Goal: Information Seeking & Learning: Learn about a topic

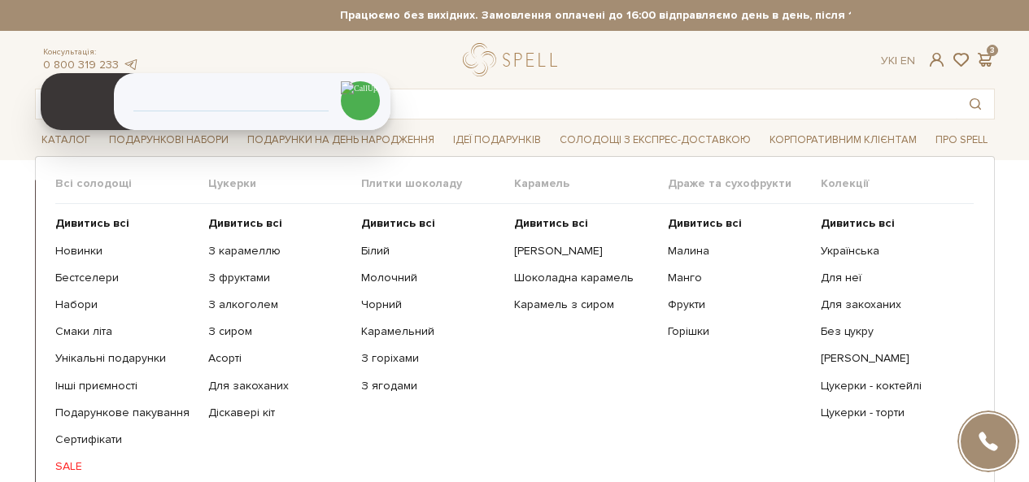
click at [246, 216] on ul "Дивитись всі З карамеллю З фруктами З алкоголем З сиром Асорті" at bounding box center [284, 345] width 153 height 282
click at [241, 225] on b "Дивитись всі" at bounding box center [245, 223] width 74 height 14
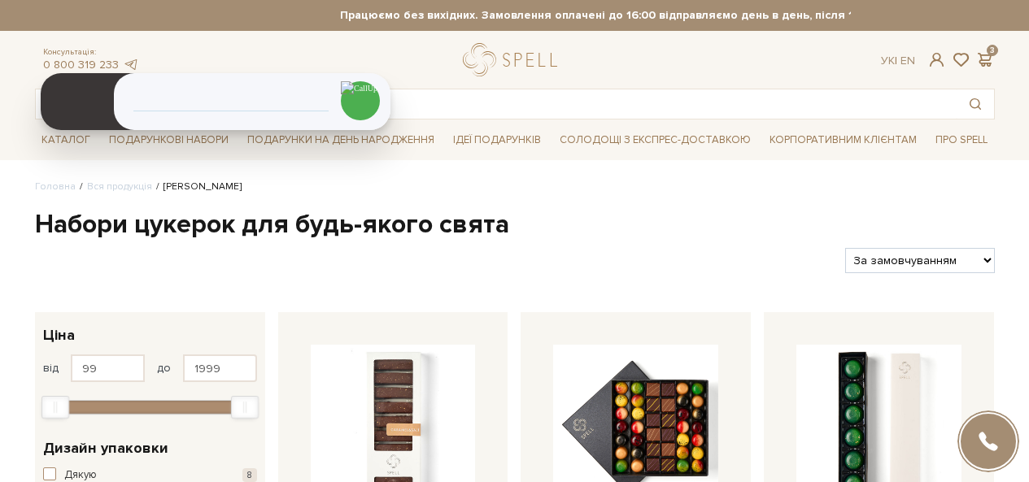
select select "https://spellchocolate.com/our-productions/seti-cukerok/?sort=p.price&order=ASC"
click at [845, 248] on select "За замовчуванням За Ціною (зростання) За Ціною (зменшення) Новинки За популярні…" at bounding box center [919, 260] width 149 height 25
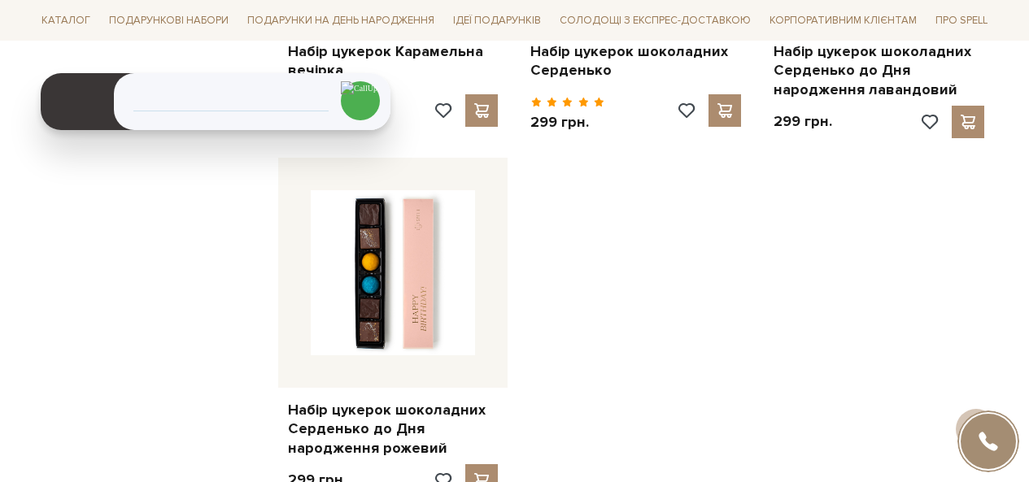
scroll to position [2115, 0]
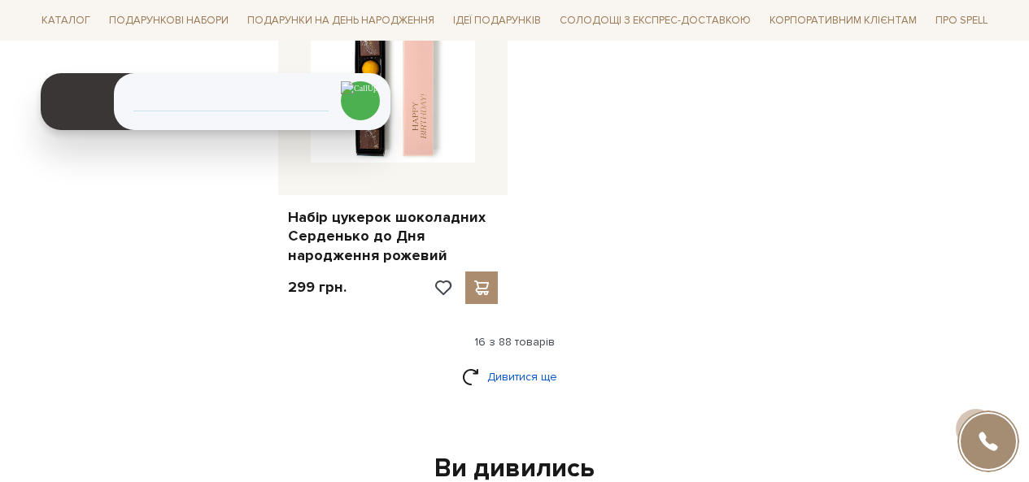
click at [534, 377] on link "Дивитися ще" at bounding box center [515, 377] width 106 height 28
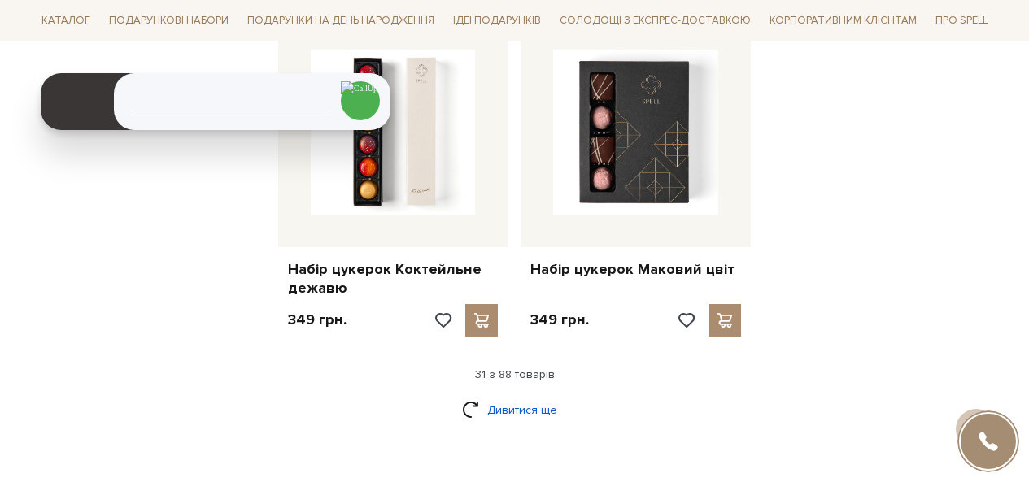
scroll to position [3904, 0]
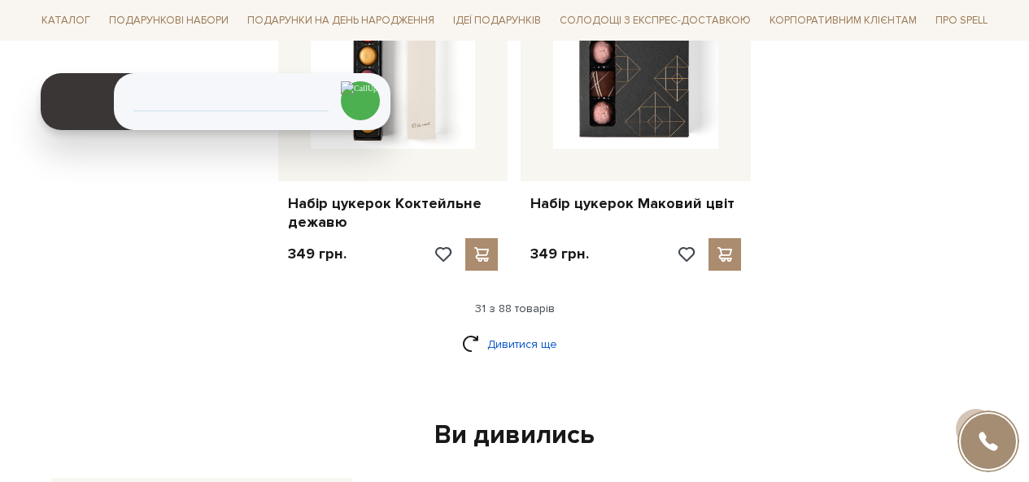
click at [511, 352] on link "Дивитися ще" at bounding box center [515, 344] width 106 height 28
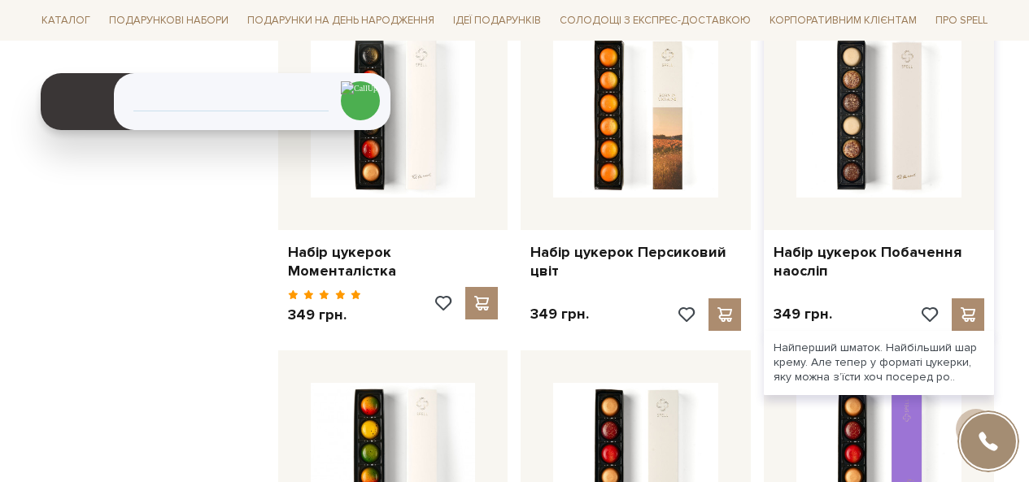
scroll to position [4555, 0]
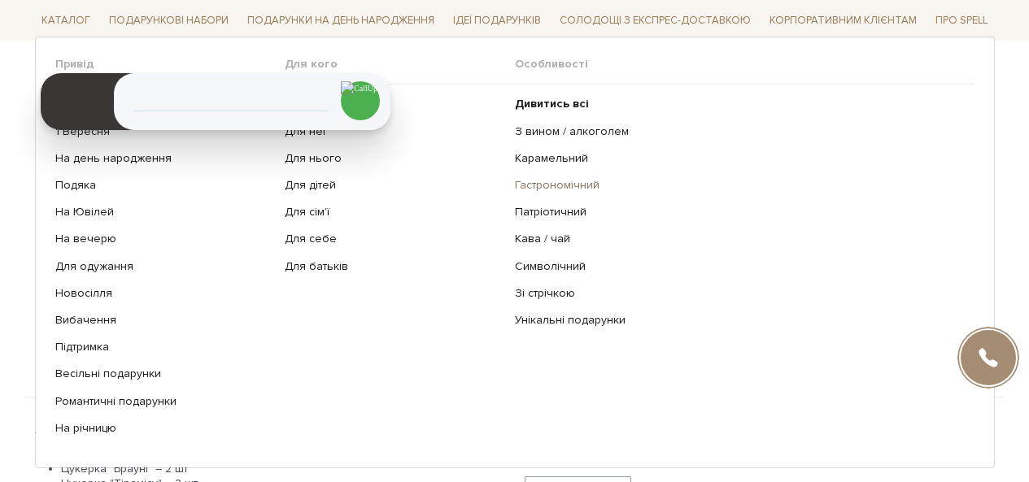
scroll to position [569, 0]
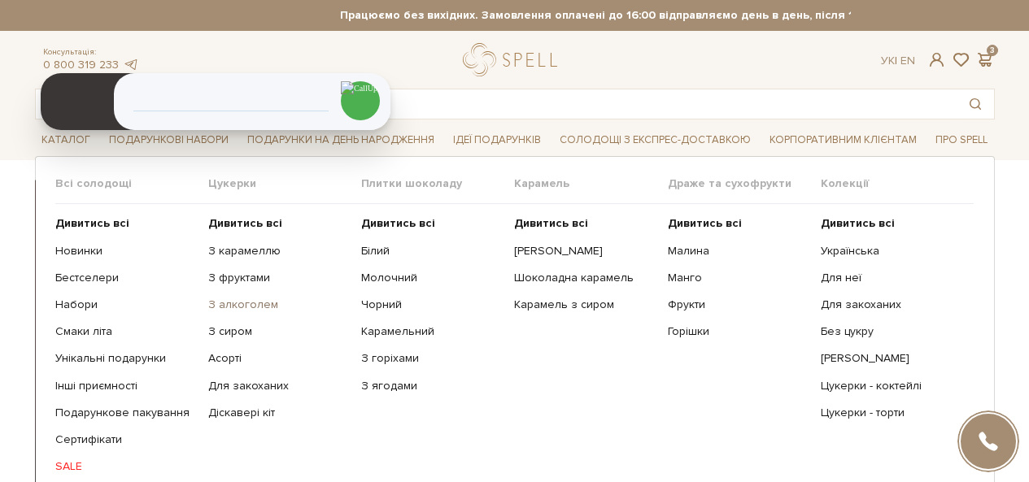
click at [245, 309] on link "З алкоголем" at bounding box center [278, 305] width 141 height 15
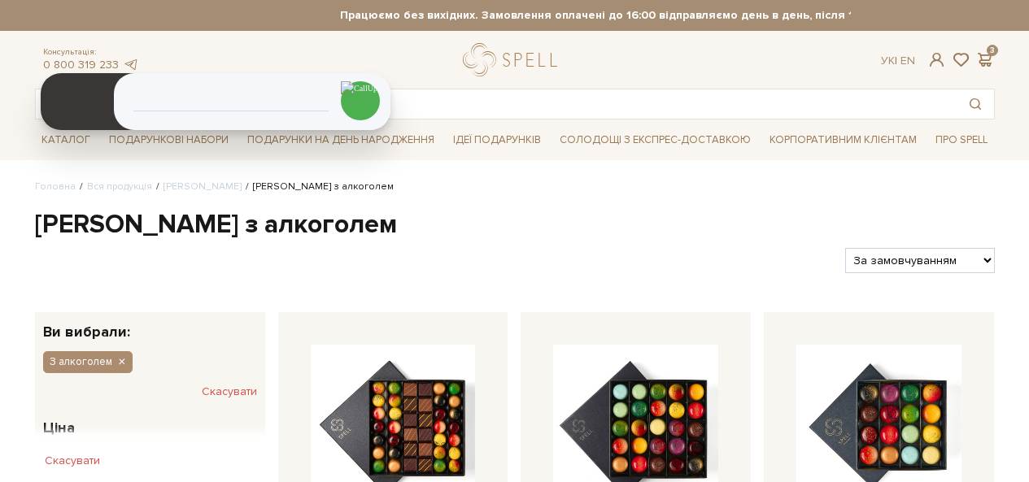
select select "https://spellchocolate.com/our-productions/seti-cukerok/z-alkogolem?sort=p.pric…"
click at [845, 248] on select "За замовчуванням За Ціною (зростання) За Ціною (зменшення) Новинки За популярні…" at bounding box center [919, 260] width 149 height 25
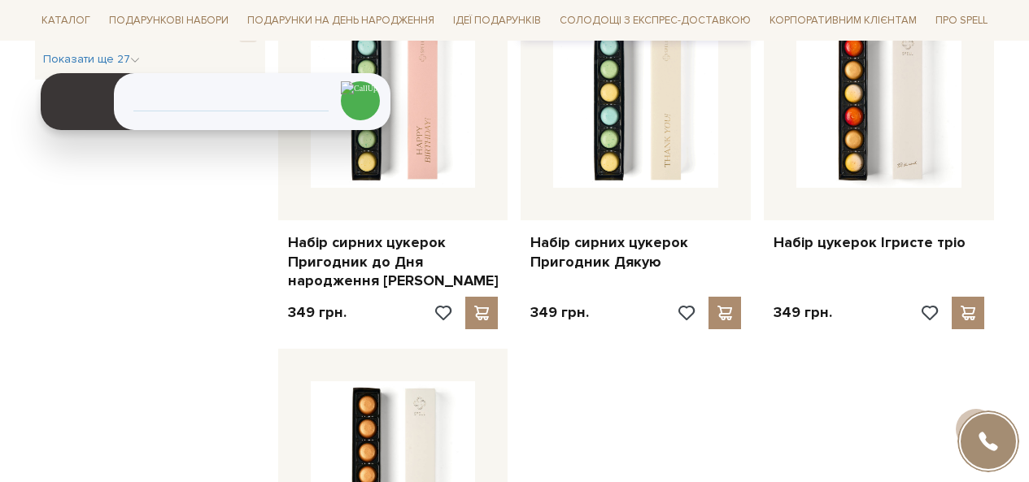
scroll to position [1790, 0]
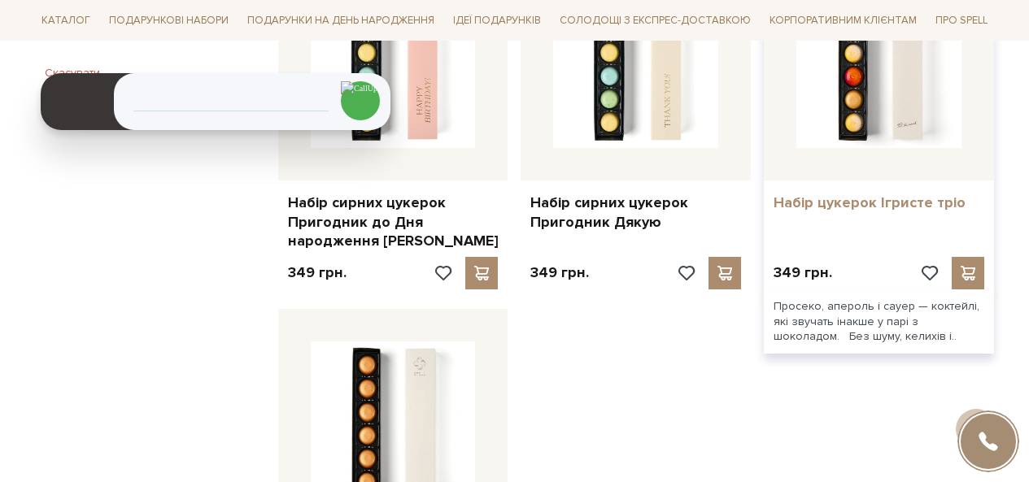
click at [871, 203] on link "Набір цукерок Ігристе тріо" at bounding box center [879, 203] width 211 height 19
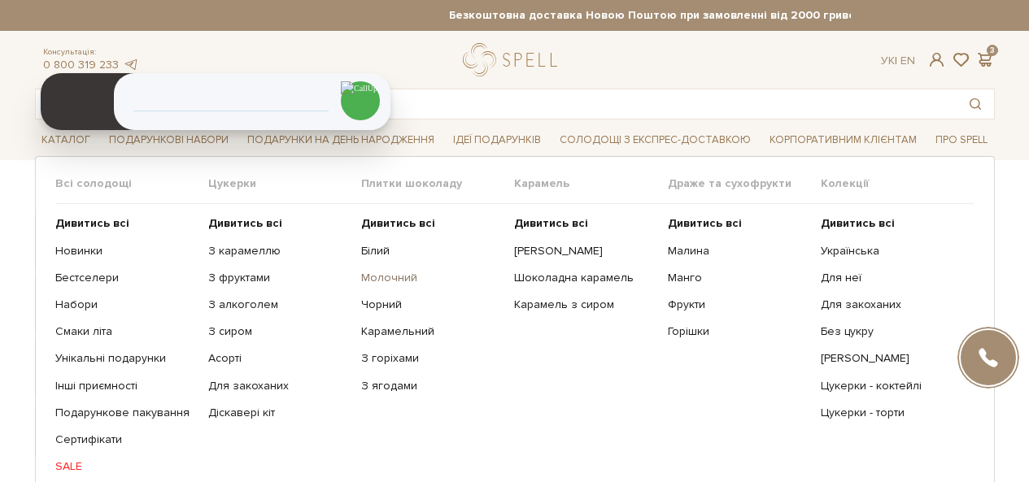
click at [398, 271] on link "Молочний" at bounding box center [431, 278] width 141 height 15
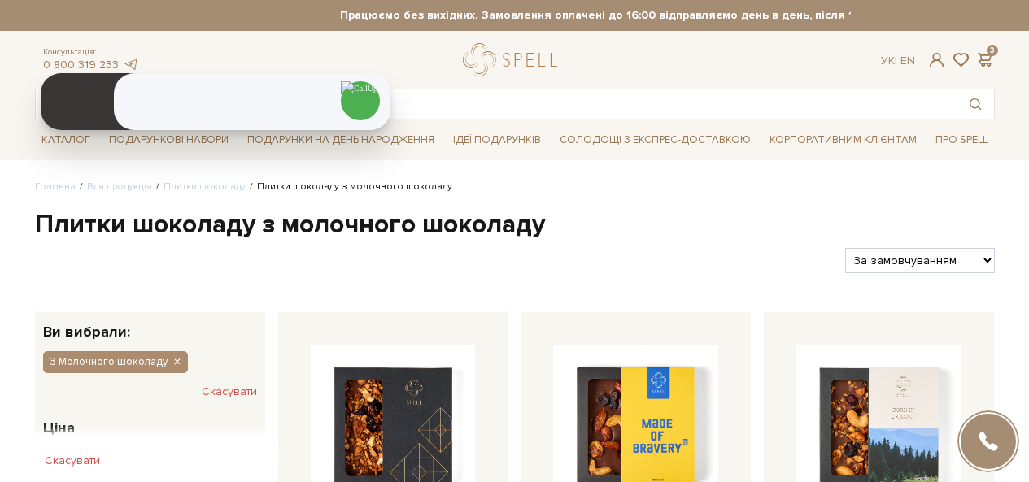
select select "https://spellchocolate.com/our-productions/plitki-shokoladu/molochnij?sort=p.pr…"
click at [845, 248] on select "За замовчуванням За Ціною (зростання) За Ціною (зменшення) Новинки За популярні…" at bounding box center [919, 260] width 149 height 25
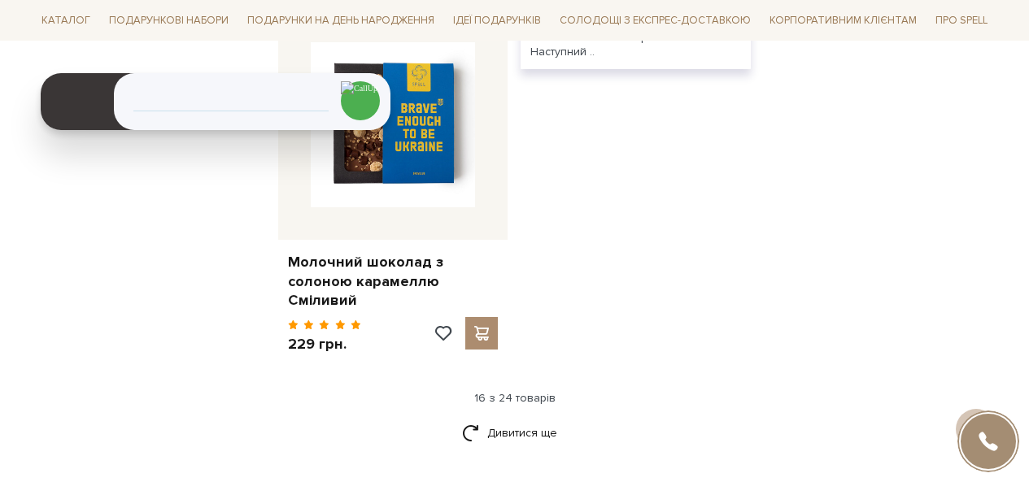
scroll to position [2115, 0]
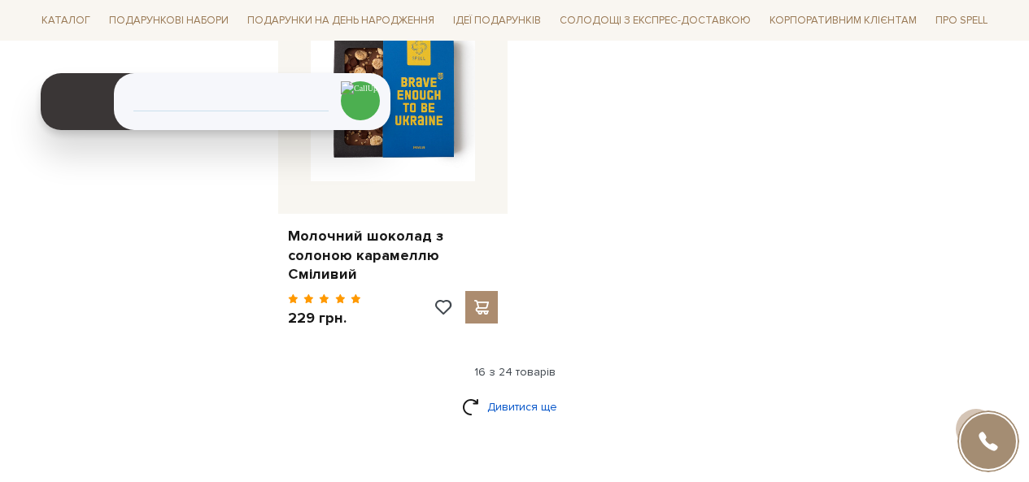
click at [531, 400] on link "Дивитися ще" at bounding box center [515, 407] width 106 height 28
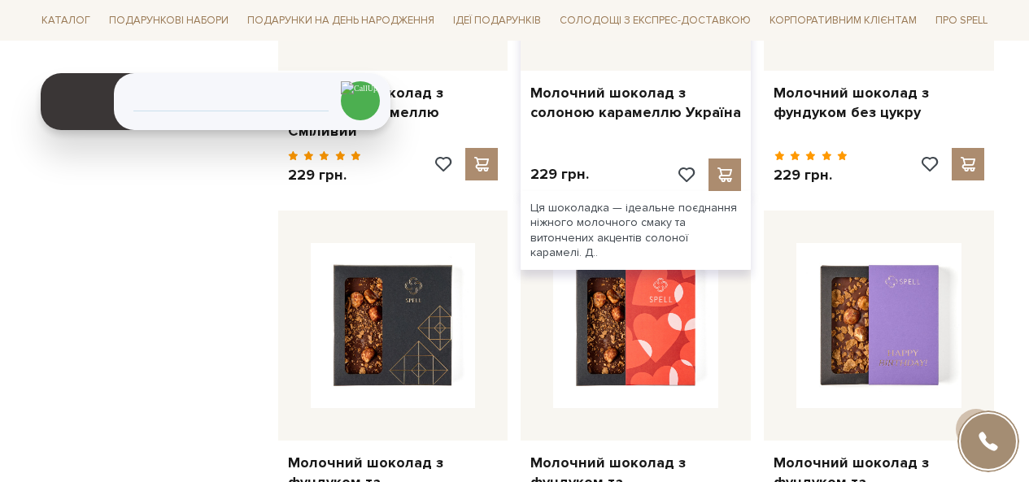
scroll to position [2440, 0]
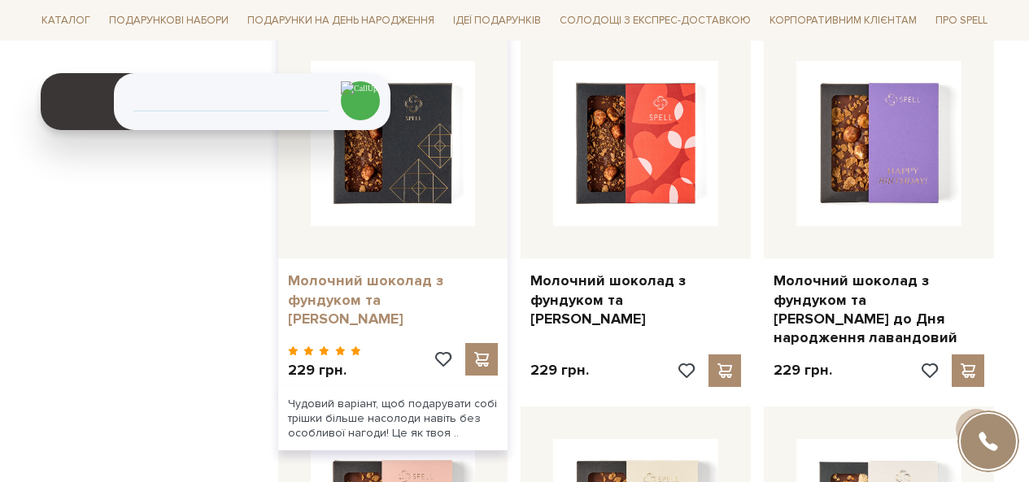
click at [347, 285] on link "Молочний шоколад з фундуком та [PERSON_NAME]" at bounding box center [393, 300] width 211 height 57
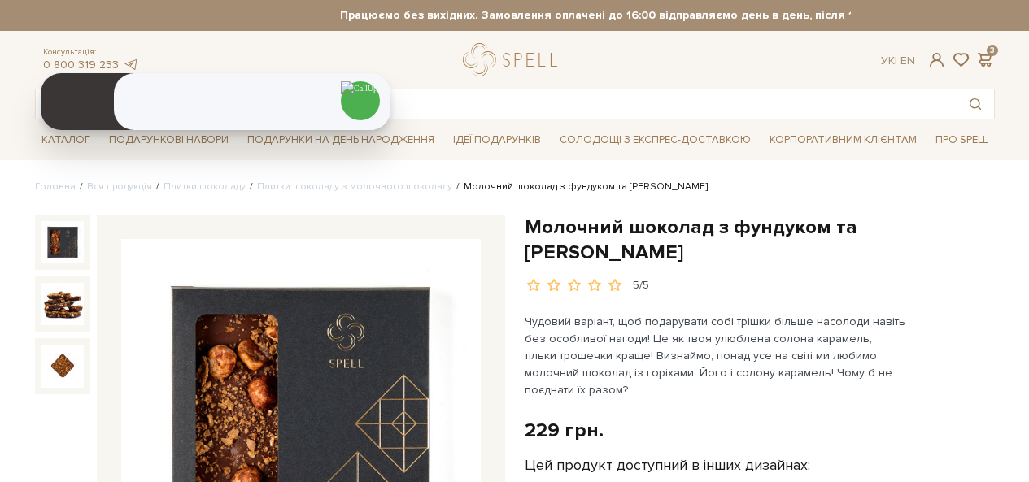
drag, startPoint x: 0, startPoint y: 0, endPoint x: 770, endPoint y: 232, distance: 803.7
click at [770, 232] on h1 "Молочний шоколад з фундуком та [PERSON_NAME]" at bounding box center [760, 240] width 470 height 50
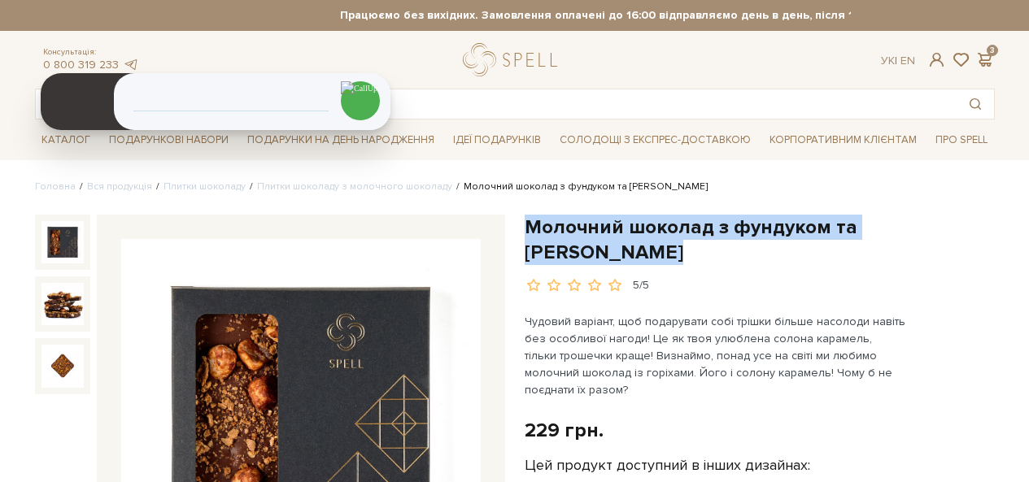
click at [770, 232] on h1 "Молочний шоколад з фундуком та [PERSON_NAME]" at bounding box center [760, 240] width 470 height 50
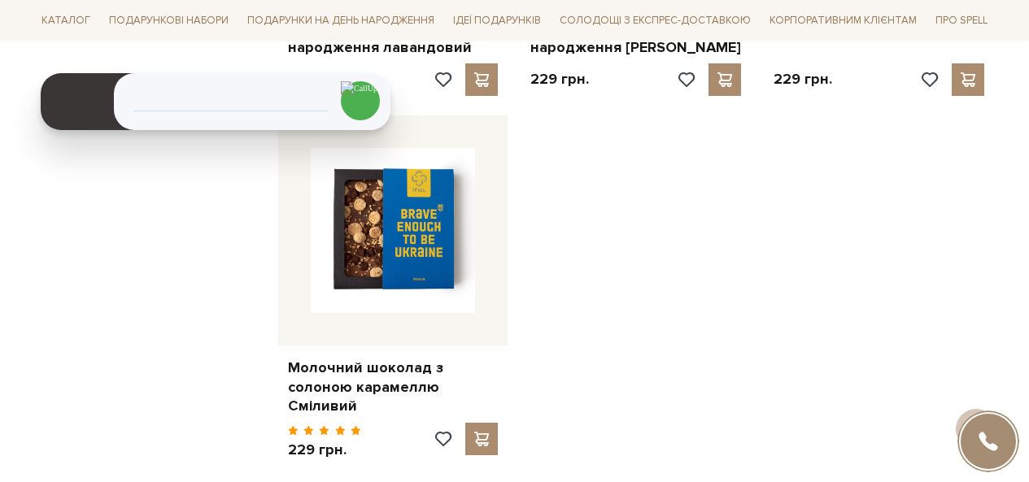
scroll to position [2034, 0]
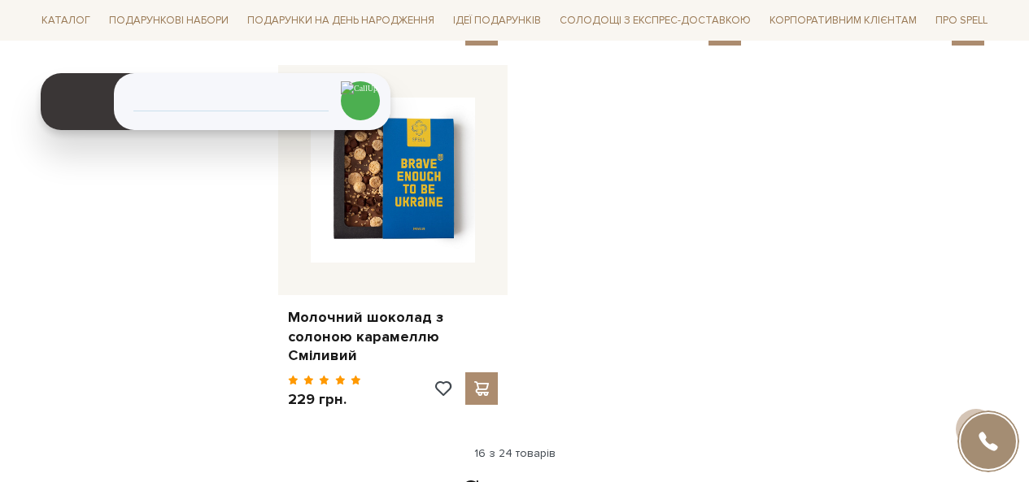
click at [522, 474] on link "Дивитися ще" at bounding box center [515, 488] width 106 height 28
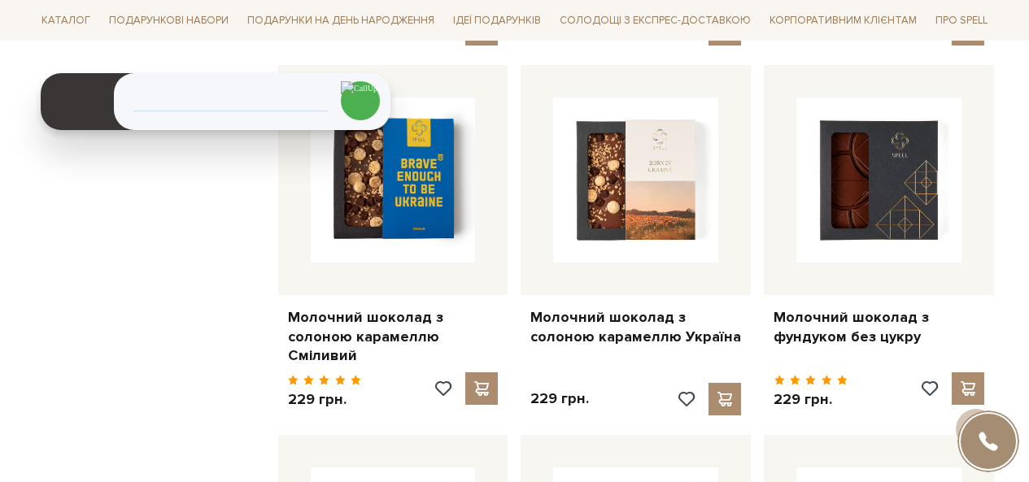
scroll to position [2440, 0]
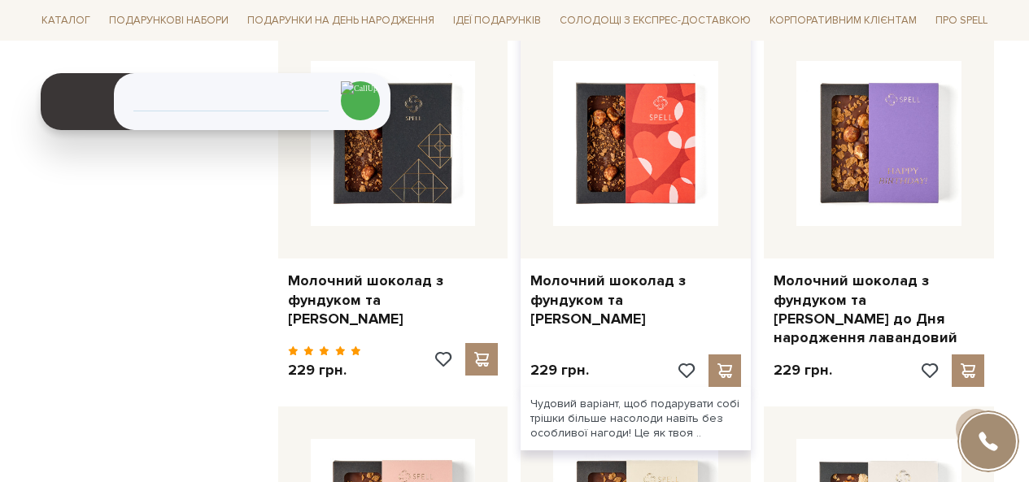
click at [610, 323] on div "Молочний шоколад з фундуком та [PERSON_NAME]" at bounding box center [636, 297] width 230 height 76
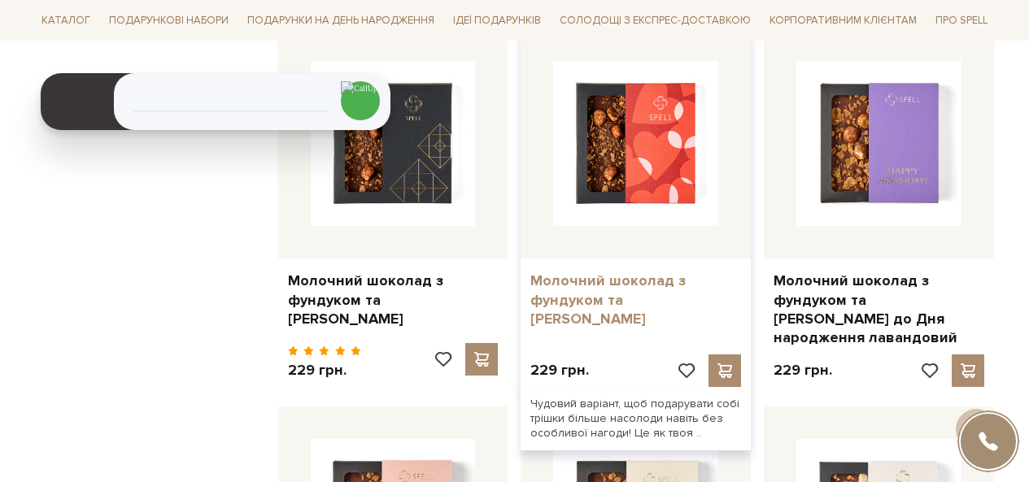
click at [605, 299] on link "Молочний шоколад з фундуком та [PERSON_NAME]" at bounding box center [635, 300] width 211 height 57
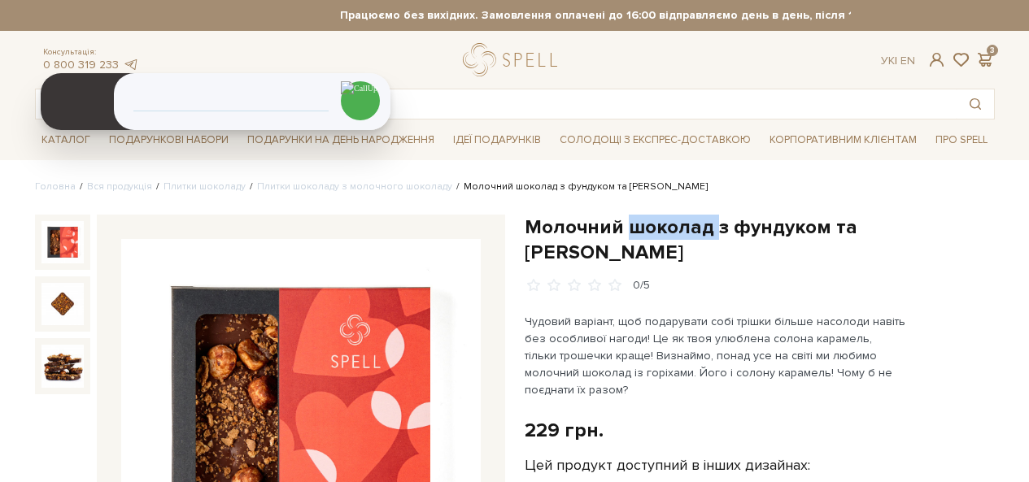
click at [634, 225] on h1 "Молочний шоколад з фундуком та [PERSON_NAME]" at bounding box center [760, 240] width 470 height 50
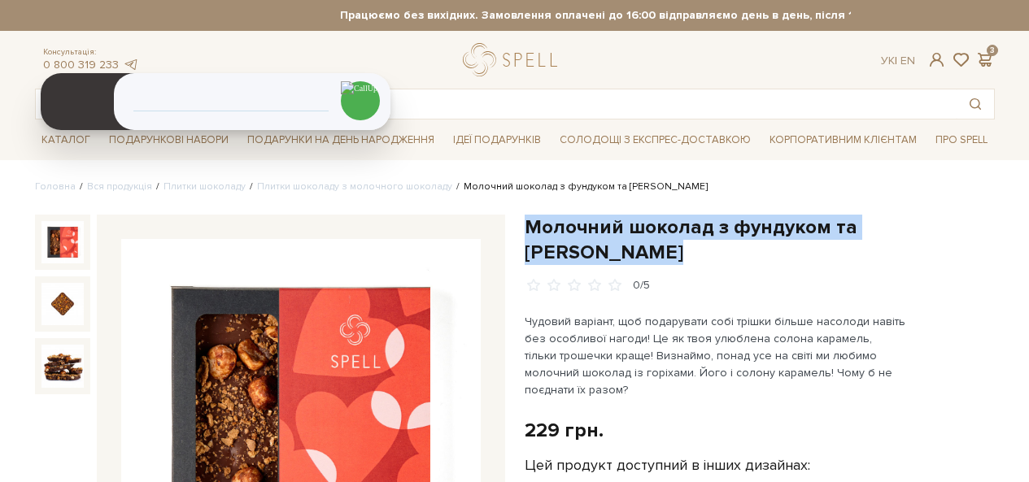
click at [634, 225] on h1 "Молочний шоколад з фундуком та [PERSON_NAME]" at bounding box center [760, 240] width 470 height 50
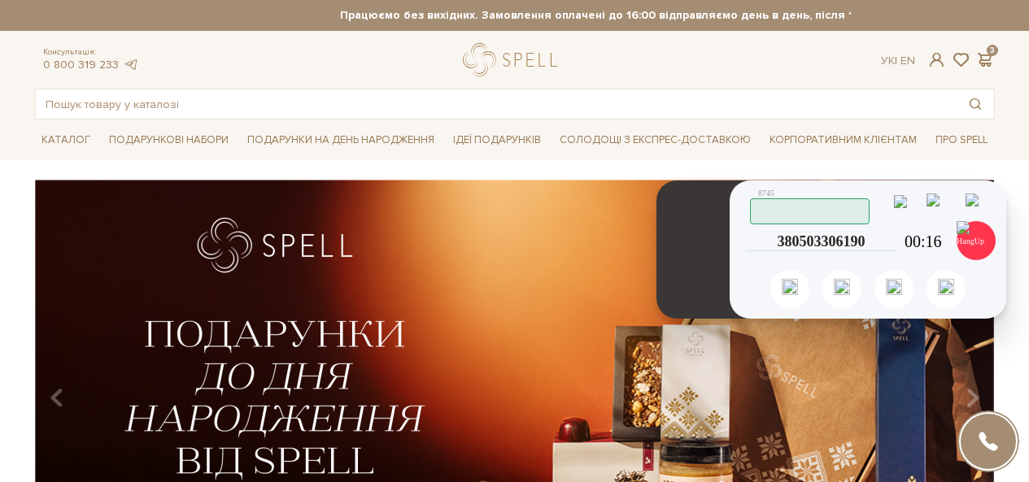
drag, startPoint x: 69, startPoint y: 141, endPoint x: 682, endPoint y: 281, distance: 629.1
click at [682, 281] on header at bounding box center [703, 250] width 94 height 138
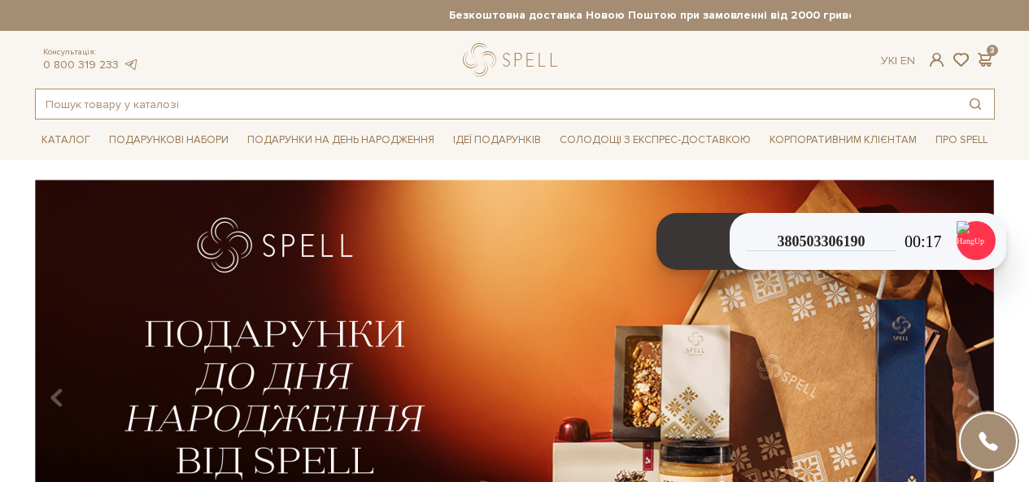
click at [315, 110] on input "text" at bounding box center [496, 103] width 921 height 29
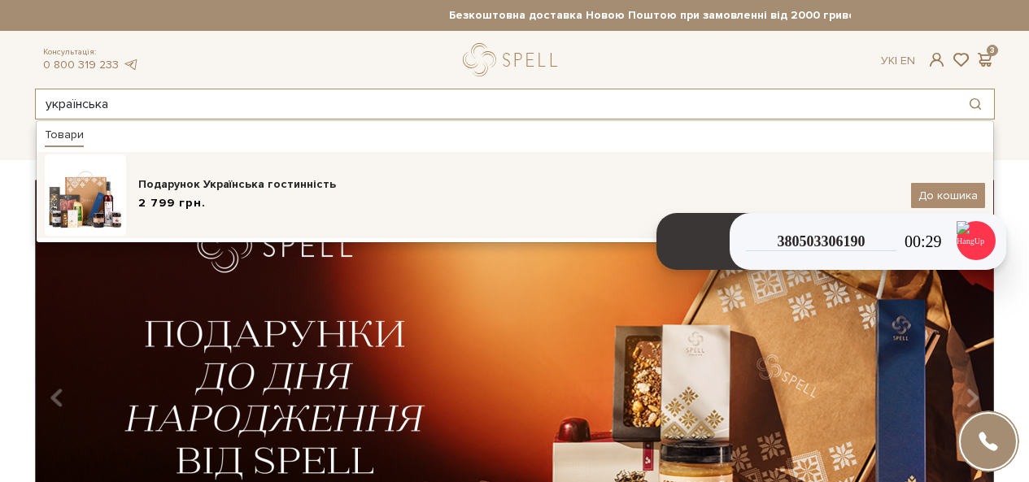
type input "українська"
click at [216, 189] on div "Подарунок Українська гостинність" at bounding box center [518, 185] width 761 height 16
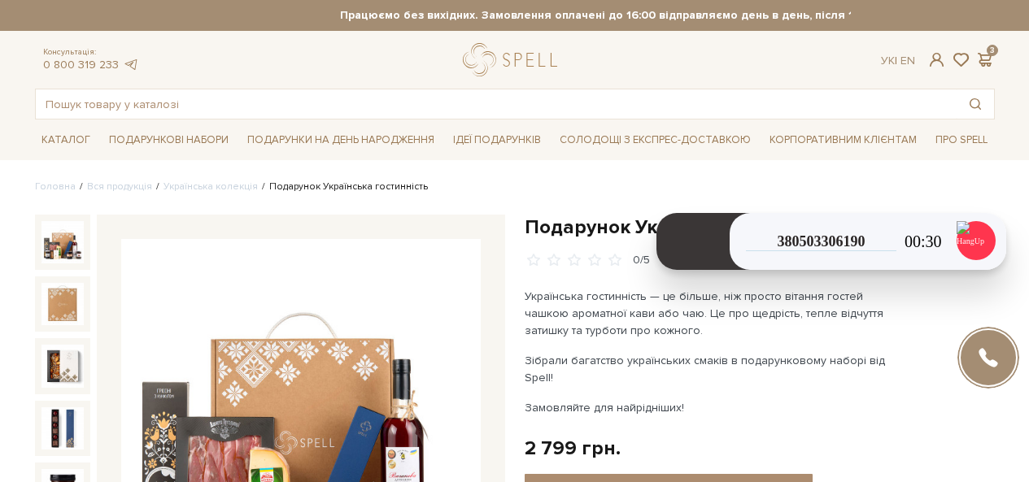
scroll to position [163, 0]
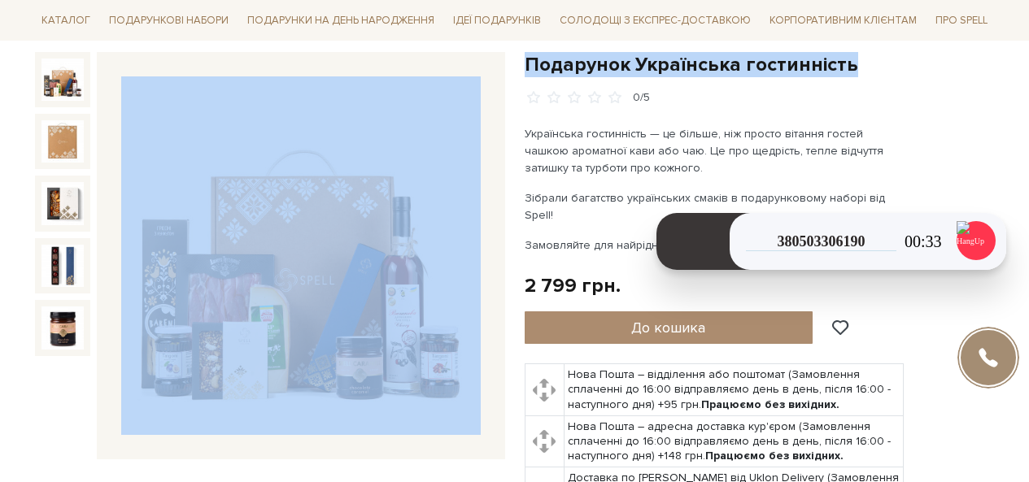
drag, startPoint x: 822, startPoint y: 62, endPoint x: 511, endPoint y: 62, distance: 311.5
click at [511, 62] on div "Подарунок Українська гостинність" at bounding box center [514, 349] width 979 height 594
click at [672, 68] on h1 "Подарунок Українська гостинність" at bounding box center [760, 64] width 470 height 25
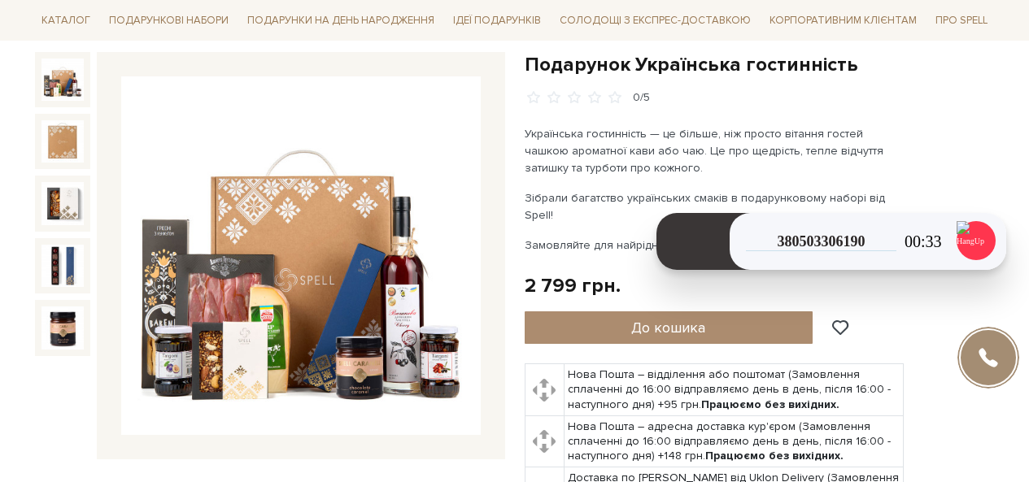
click at [709, 67] on h1 "Подарунок Українська гостинність" at bounding box center [760, 64] width 470 height 25
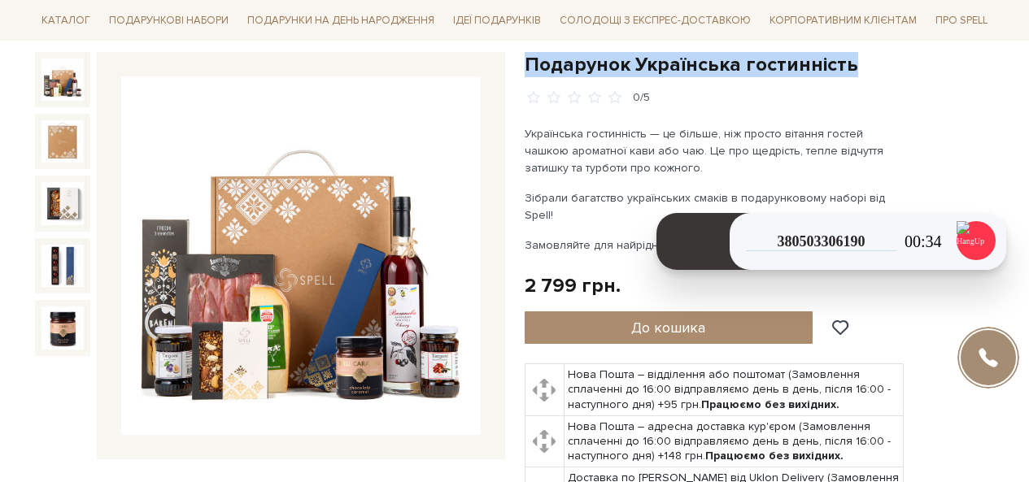
click at [709, 67] on h1 "Подарунок Українська гостинність" at bounding box center [760, 64] width 470 height 25
copy div "Подарунок Українська гостинність"
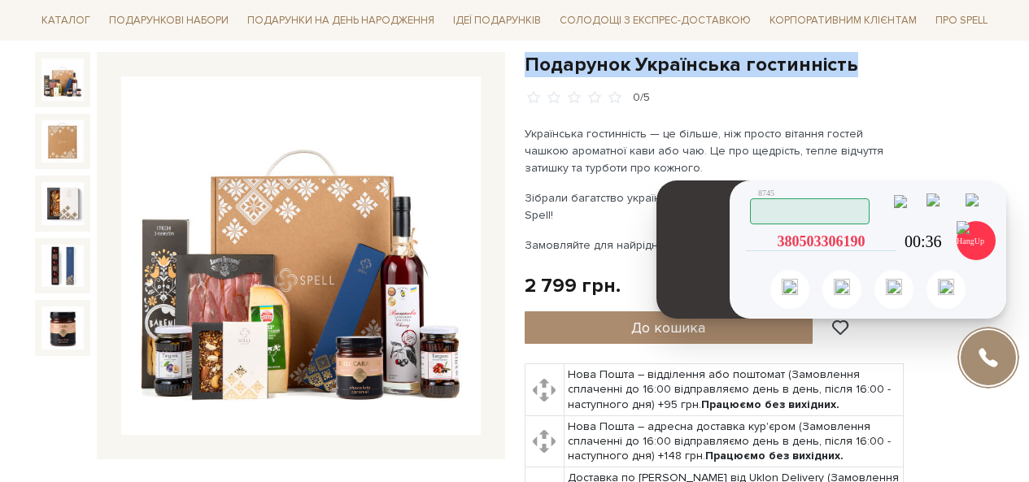
click at [892, 240] on icon at bounding box center [889, 241] width 15 height 15
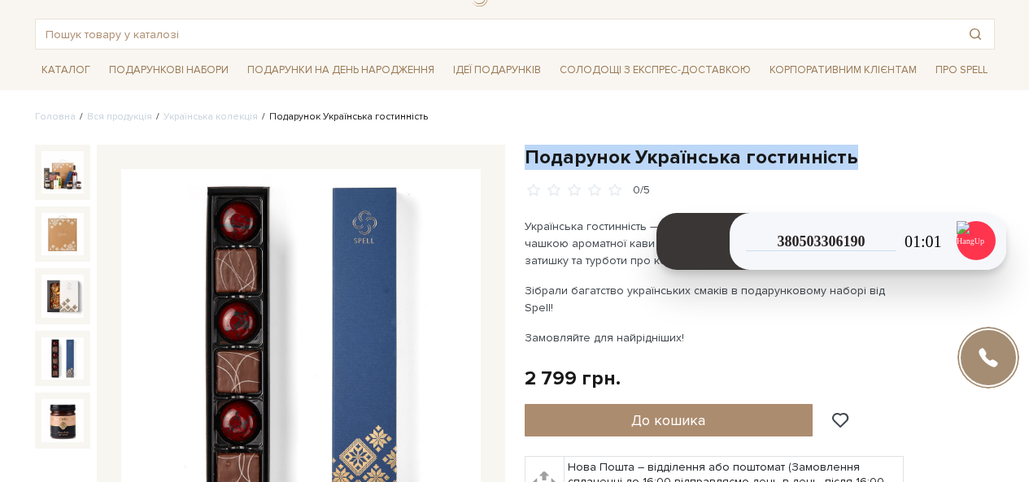
scroll to position [0, 0]
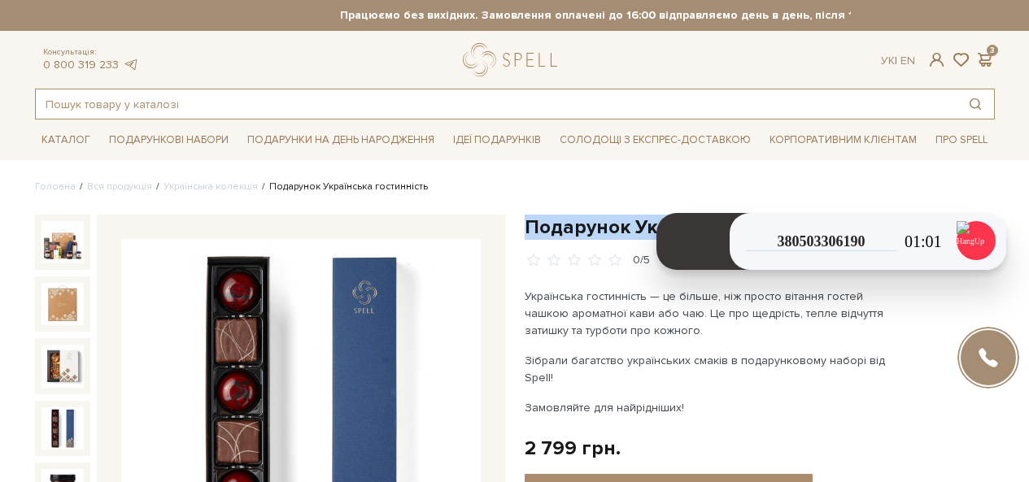
click at [298, 103] on input "text" at bounding box center [496, 103] width 921 height 29
type input "К"
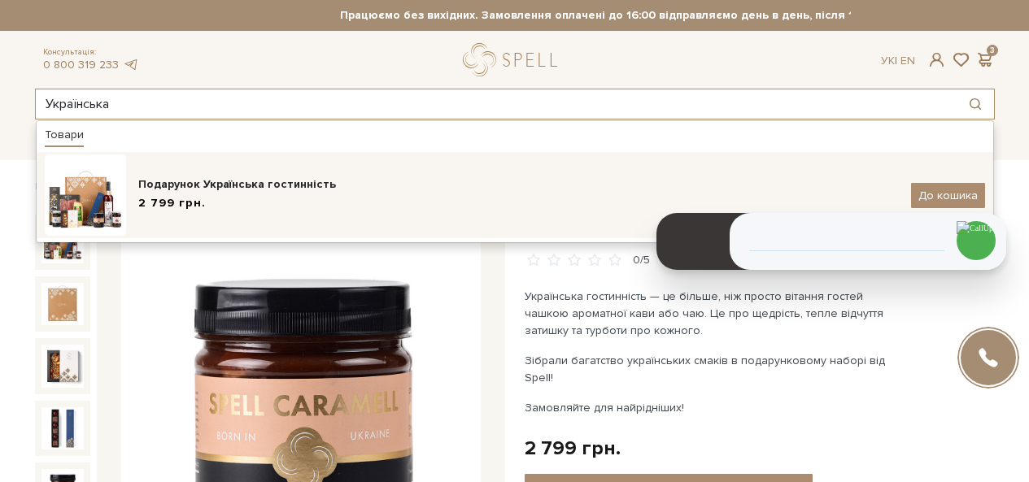
type input "Українська"
click at [257, 198] on div "2 799 грн." at bounding box center [518, 203] width 761 height 17
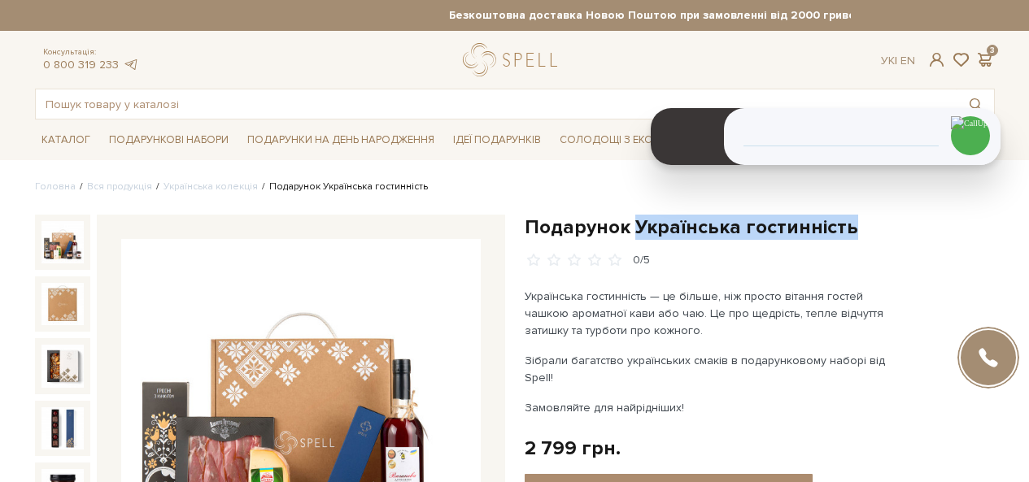
drag, startPoint x: 848, startPoint y: 231, endPoint x: 634, endPoint y: 230, distance: 214.7
click at [634, 230] on h1 "Подарунок Українська гостинність" at bounding box center [760, 227] width 470 height 25
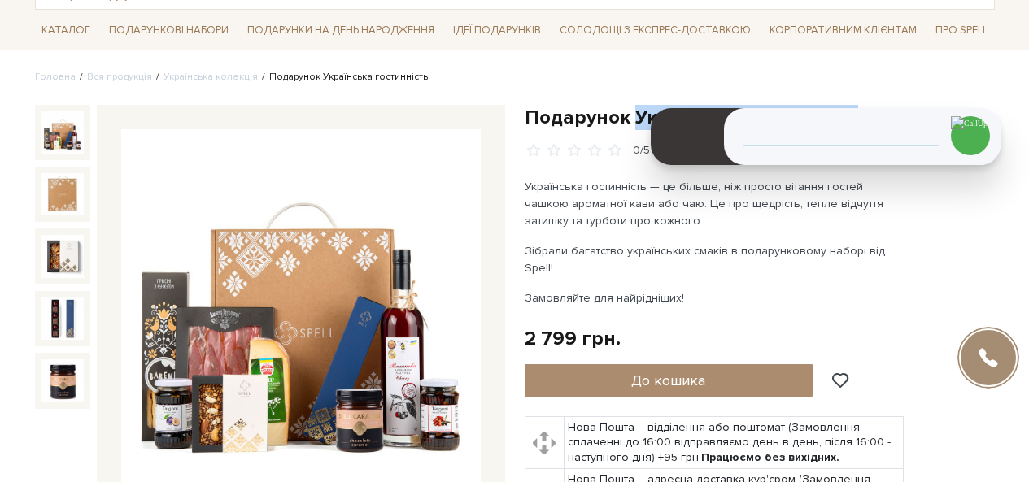
scroll to position [81, 0]
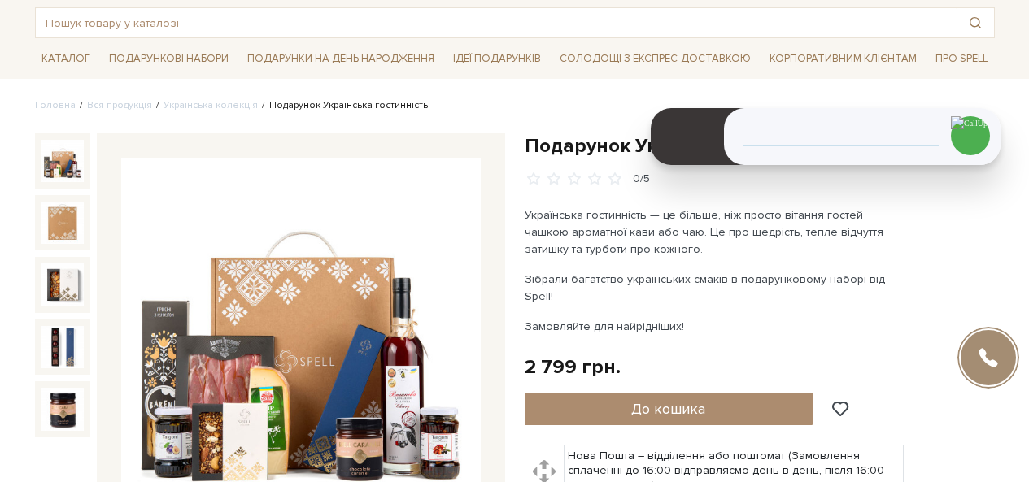
click at [573, 135] on h1 "Подарунок Українська гостинність" at bounding box center [760, 145] width 470 height 25
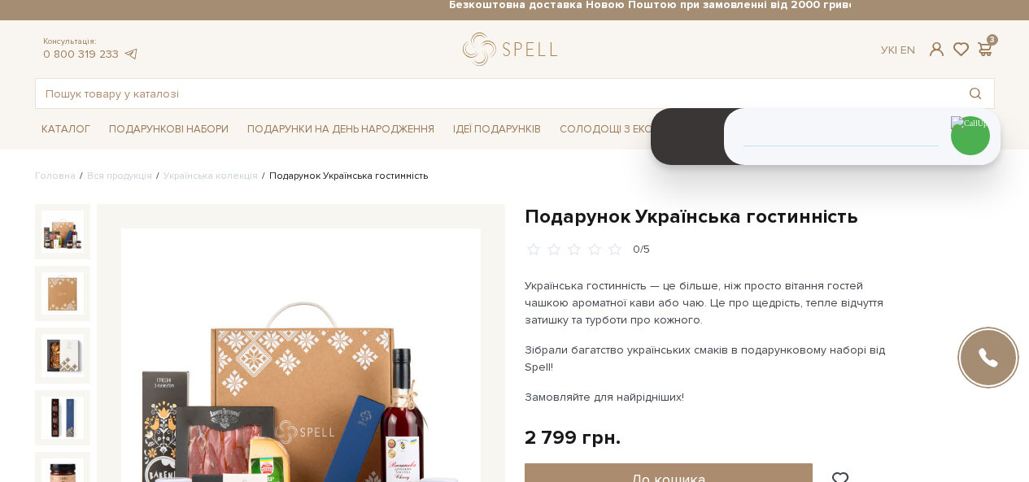
scroll to position [0, 0]
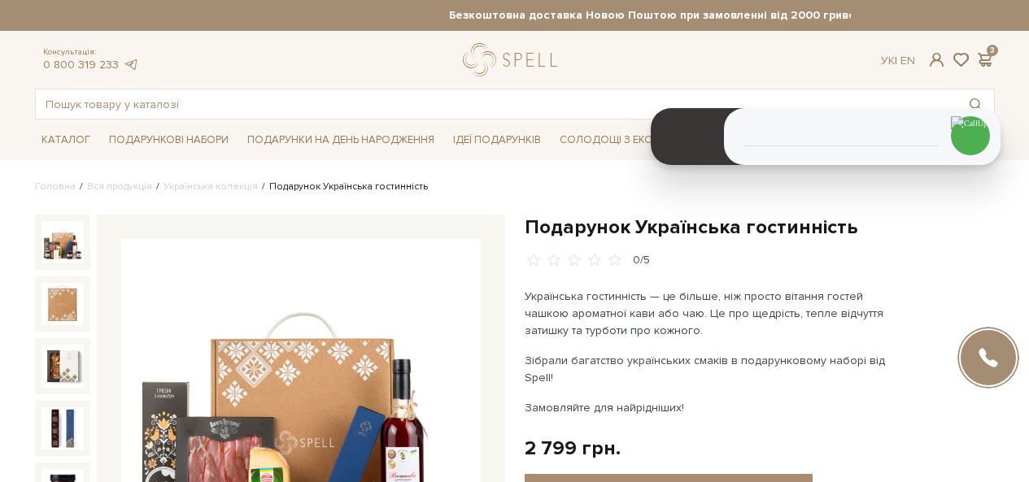
click at [688, 224] on h1 "Подарунок Українська гостинність" at bounding box center [760, 227] width 470 height 25
click at [632, 225] on h1 "Подарунок Українська гостинність" at bounding box center [760, 227] width 470 height 25
click at [630, 226] on h1 "Подарунок Українська гостинність" at bounding box center [760, 227] width 470 height 25
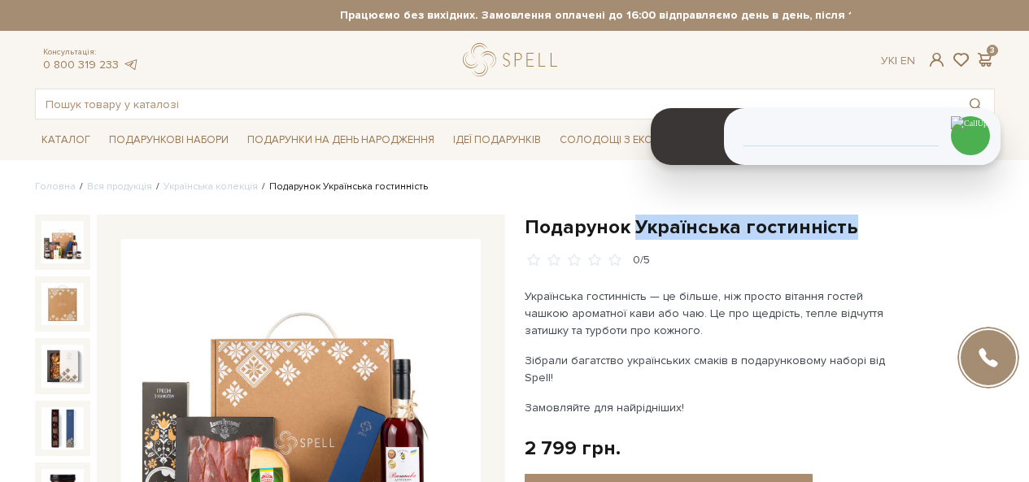
drag, startPoint x: 682, startPoint y: 225, endPoint x: 840, endPoint y: 233, distance: 158.8
click at [840, 233] on h1 "Подарунок Українська гостинність" at bounding box center [760, 227] width 470 height 25
click at [752, 235] on h1 "Подарунок Українська гостинність" at bounding box center [760, 227] width 470 height 25
drag, startPoint x: 630, startPoint y: 229, endPoint x: 842, endPoint y: 232, distance: 212.3
click at [842, 232] on h1 "Подарунок Українська гостинність" at bounding box center [760, 227] width 470 height 25
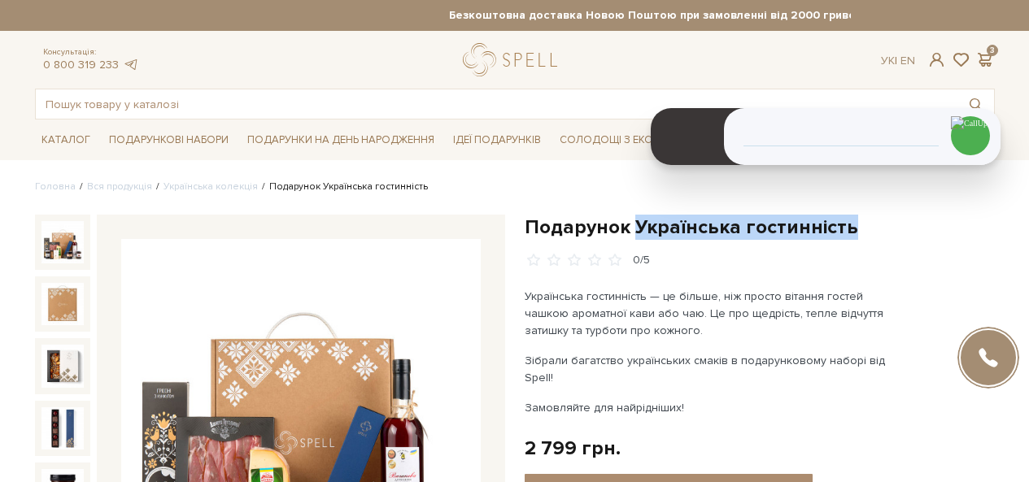
copy h1 "Українська гостинність"
drag, startPoint x: 631, startPoint y: 225, endPoint x: 843, endPoint y: 220, distance: 211.6
click at [843, 220] on h1 "Подарунок Українська гостинність" at bounding box center [760, 227] width 470 height 25
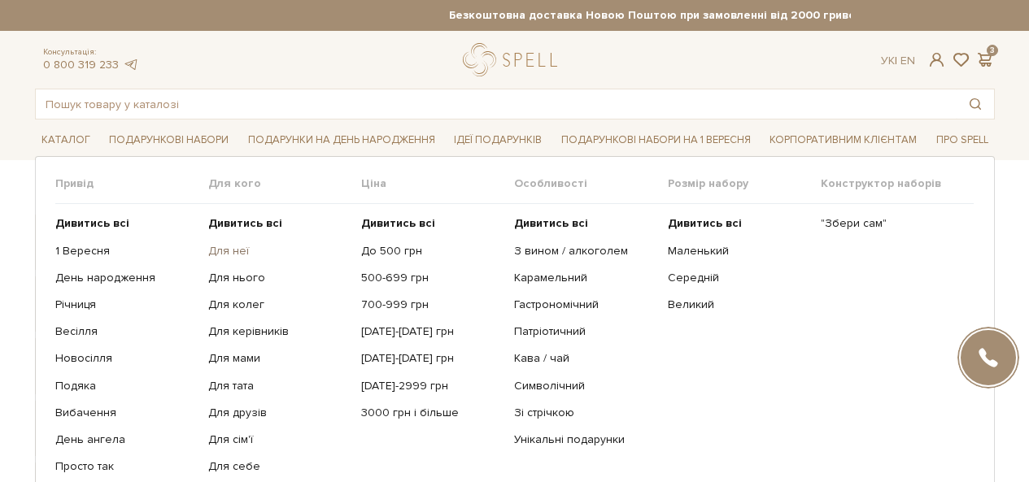
click at [233, 254] on link "Для неї" at bounding box center [278, 251] width 141 height 15
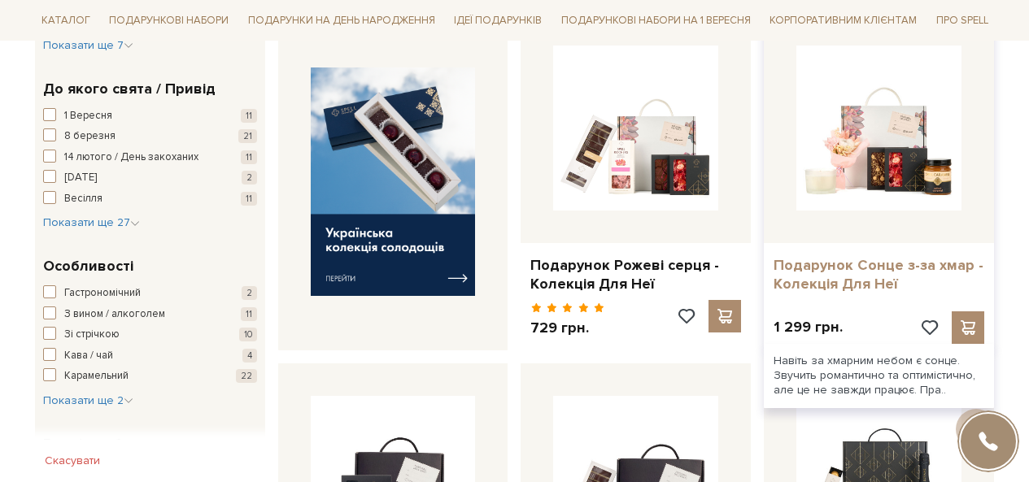
click at [823, 281] on link "Подарунок Сонце з-за хмар - Колекція Для Неї" at bounding box center [879, 275] width 211 height 38
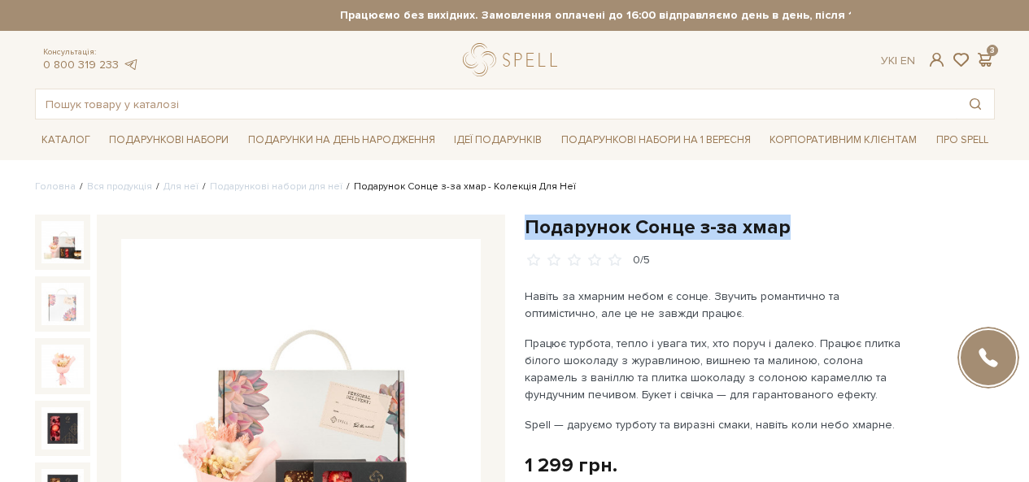
drag, startPoint x: 761, startPoint y: 229, endPoint x: 525, endPoint y: 227, distance: 235.9
click at [525, 227] on h1 "Подарунок Сонце з-за хмар" at bounding box center [760, 227] width 470 height 25
